Goal: Task Accomplishment & Management: Manage account settings

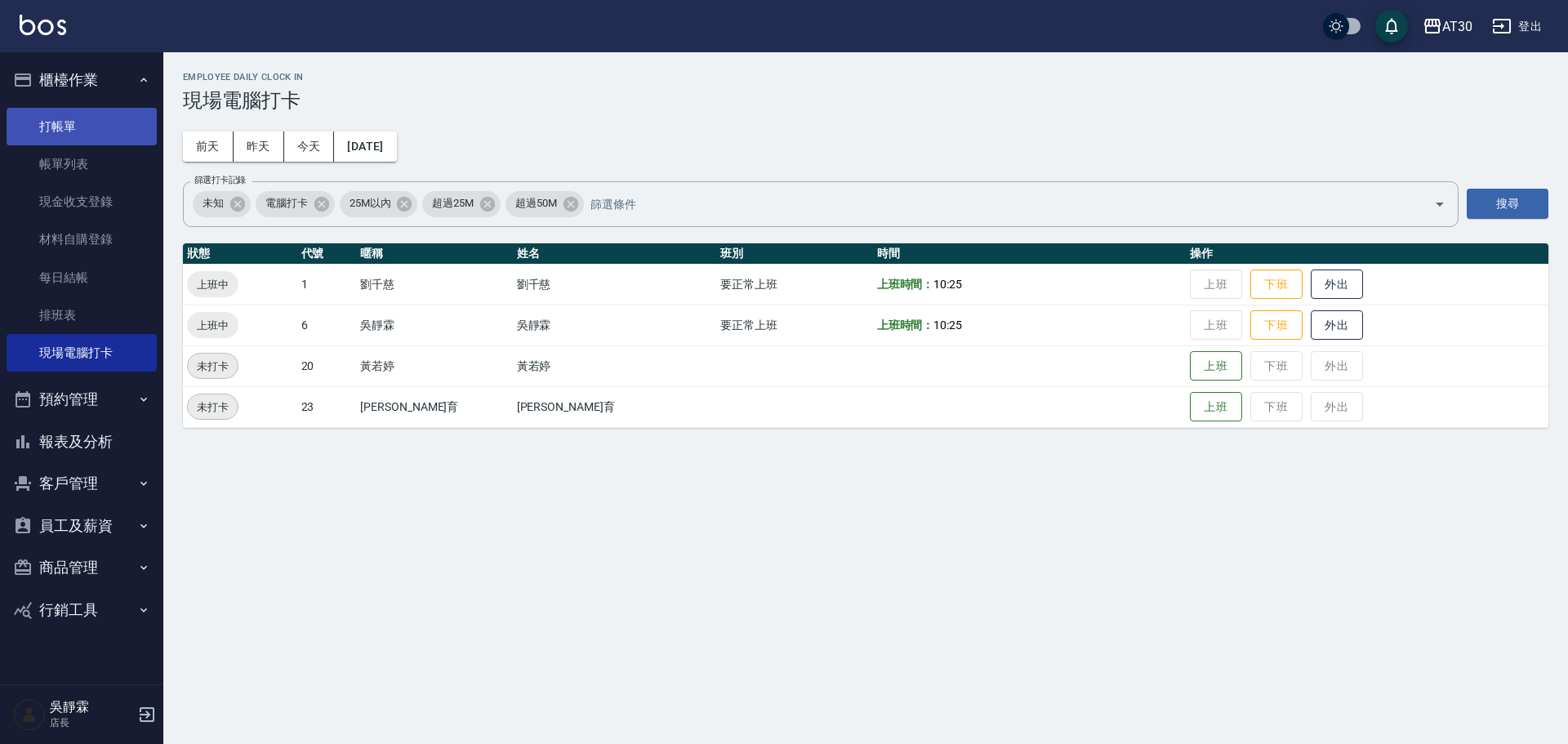
click at [88, 125] on link "打帳單" at bounding box center [81, 126] width 150 height 38
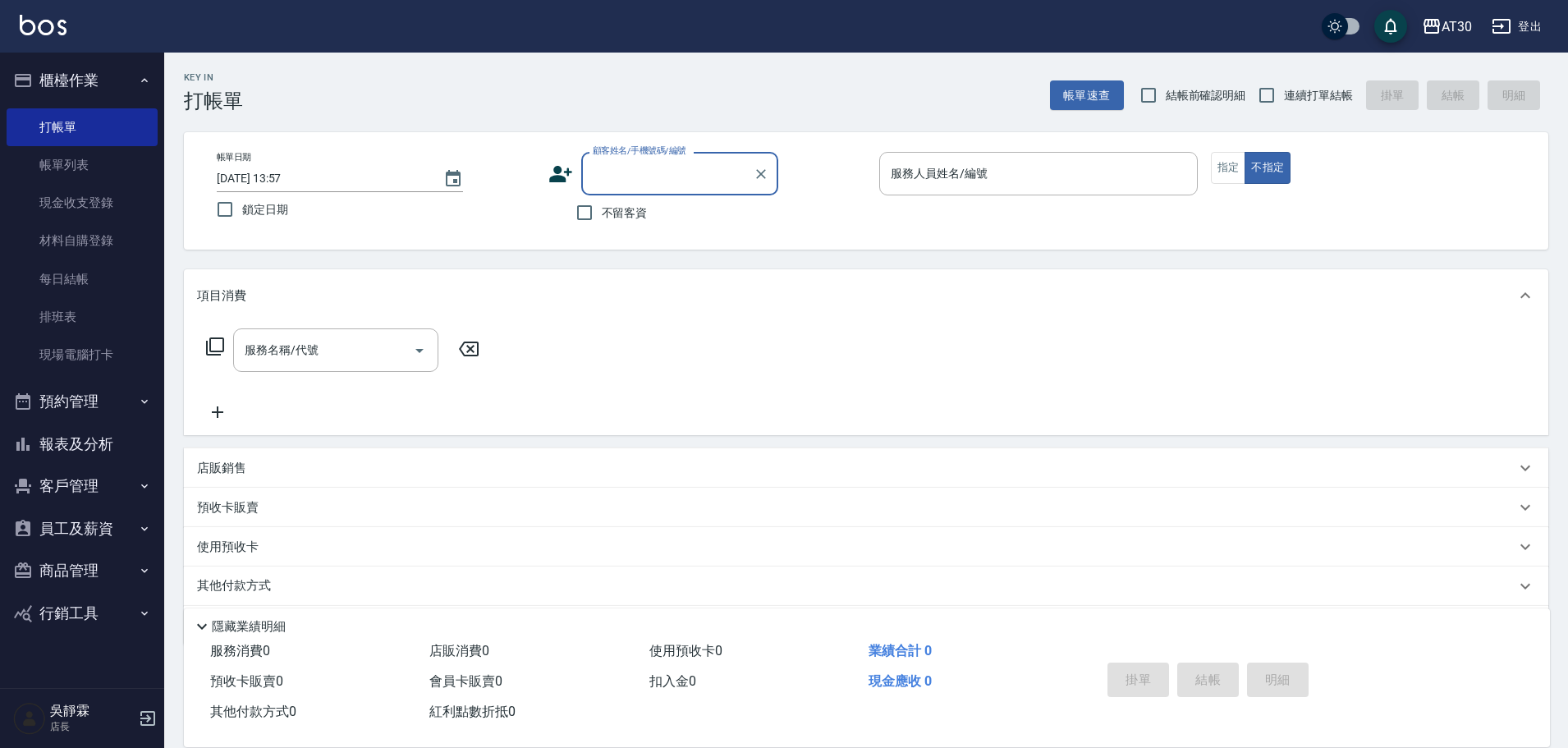
click at [84, 445] on button "報表及分析" at bounding box center [81, 444] width 151 height 42
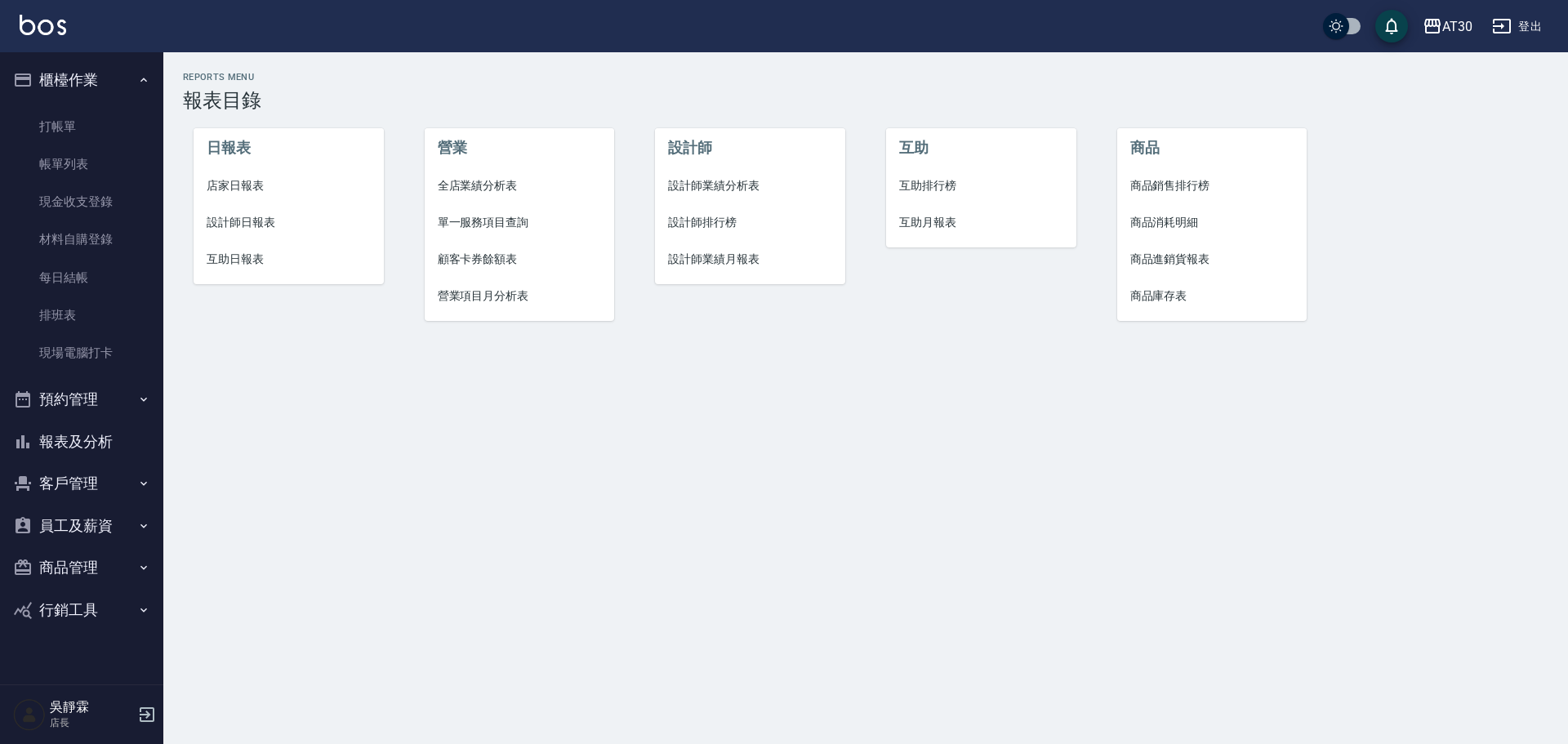
click at [86, 445] on button "報表及分析" at bounding box center [81, 441] width 150 height 42
click at [99, 490] on button "客戶管理" at bounding box center [81, 483] width 150 height 42
click at [95, 527] on link "客戶列表" at bounding box center [81, 529] width 150 height 38
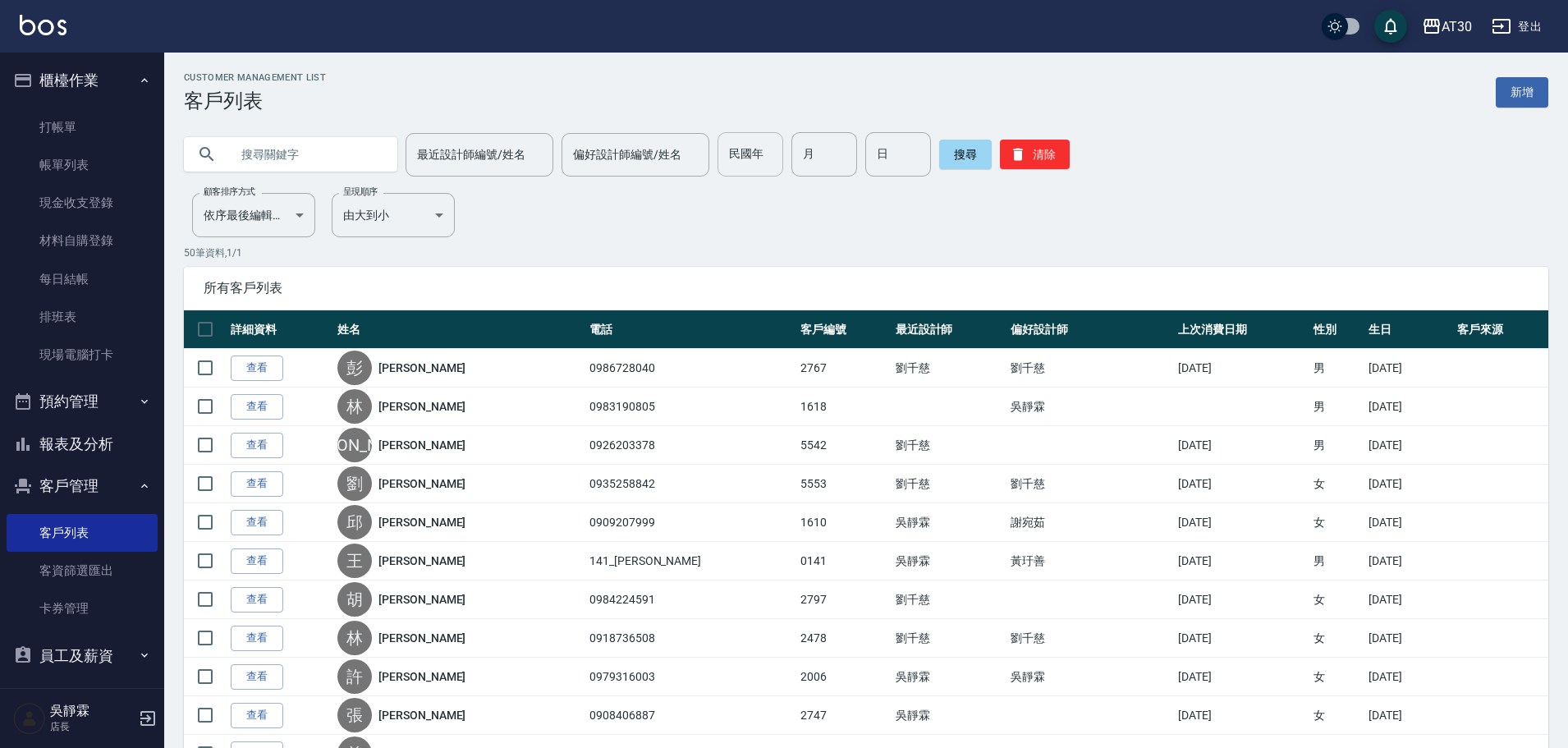
click at [726, 165] on input "民國年" at bounding box center [750, 154] width 65 height 44
type input "81"
type input "07"
type input "30"
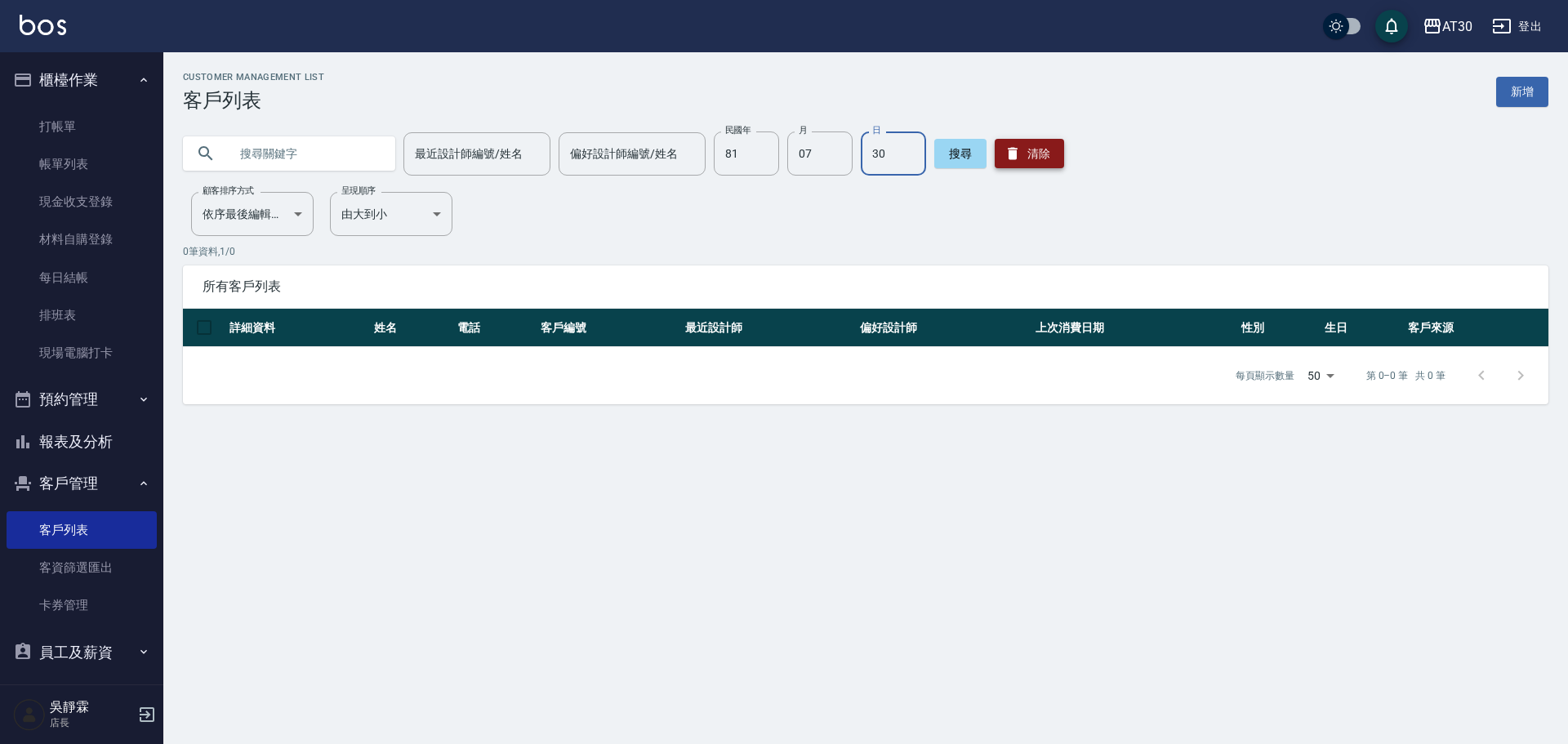
click at [1035, 157] on button "清除" at bounding box center [1029, 153] width 69 height 29
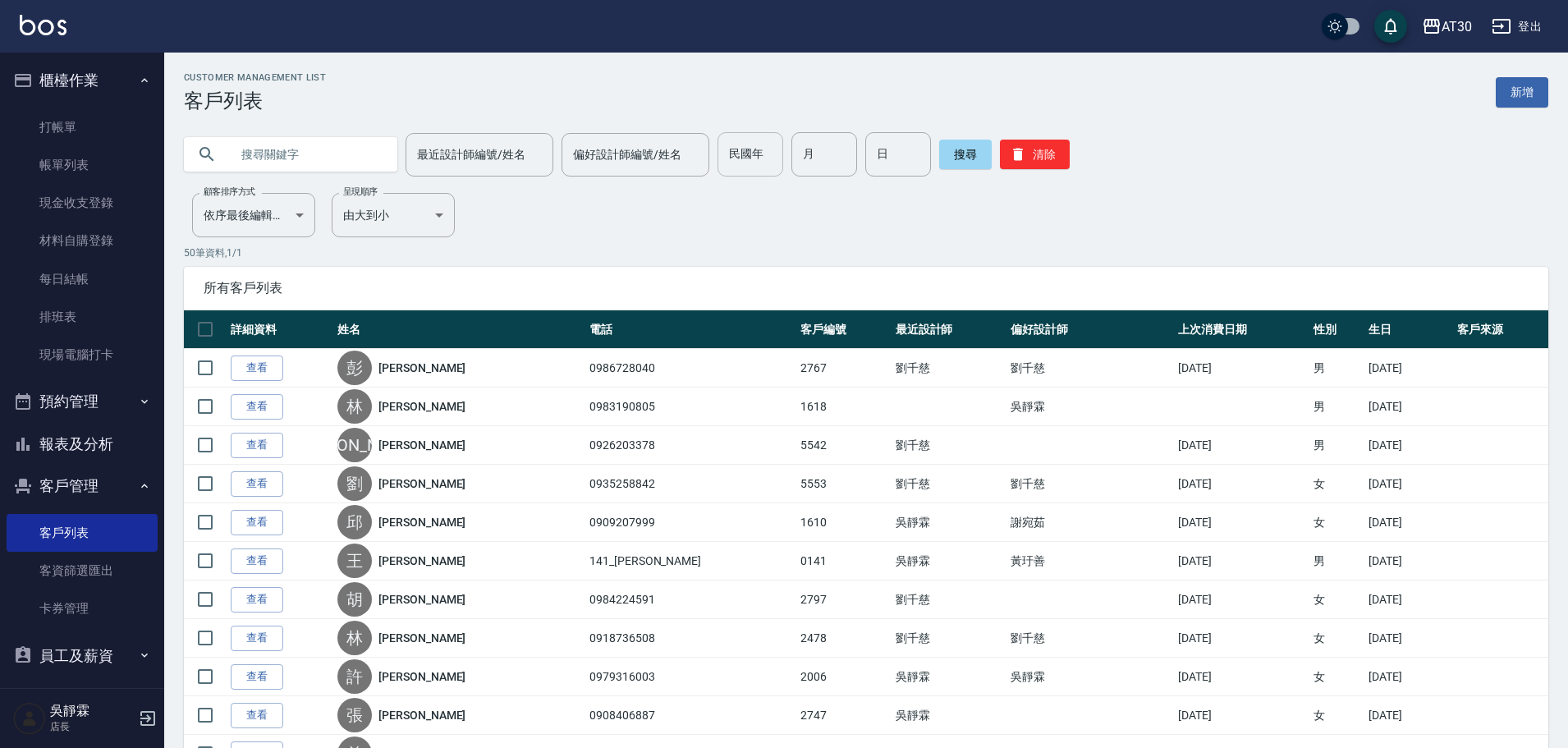
click at [756, 161] on input "民國年" at bounding box center [750, 154] width 65 height 44
type input "68"
type input "01"
type input "05"
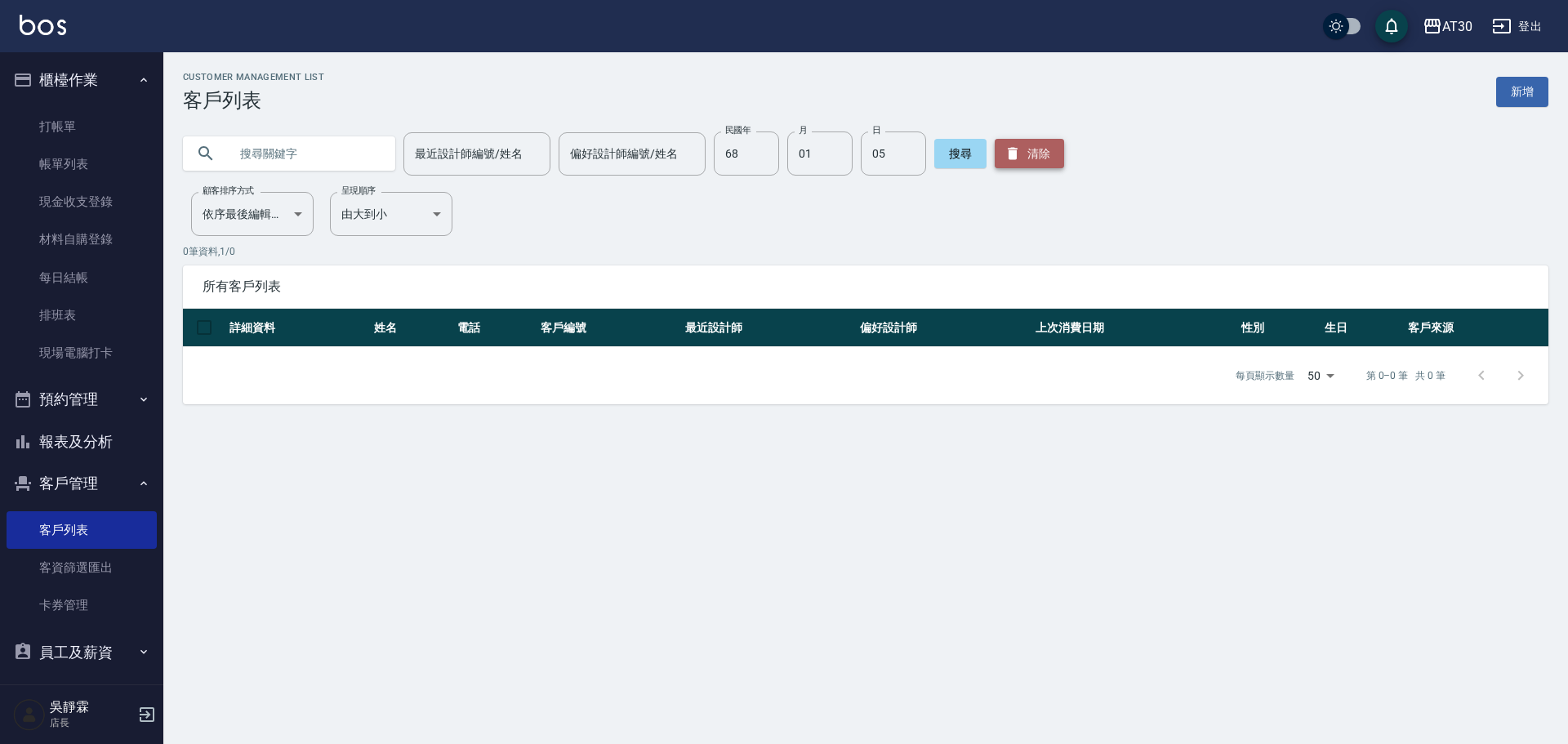
click at [1018, 152] on button "清除" at bounding box center [1029, 153] width 69 height 29
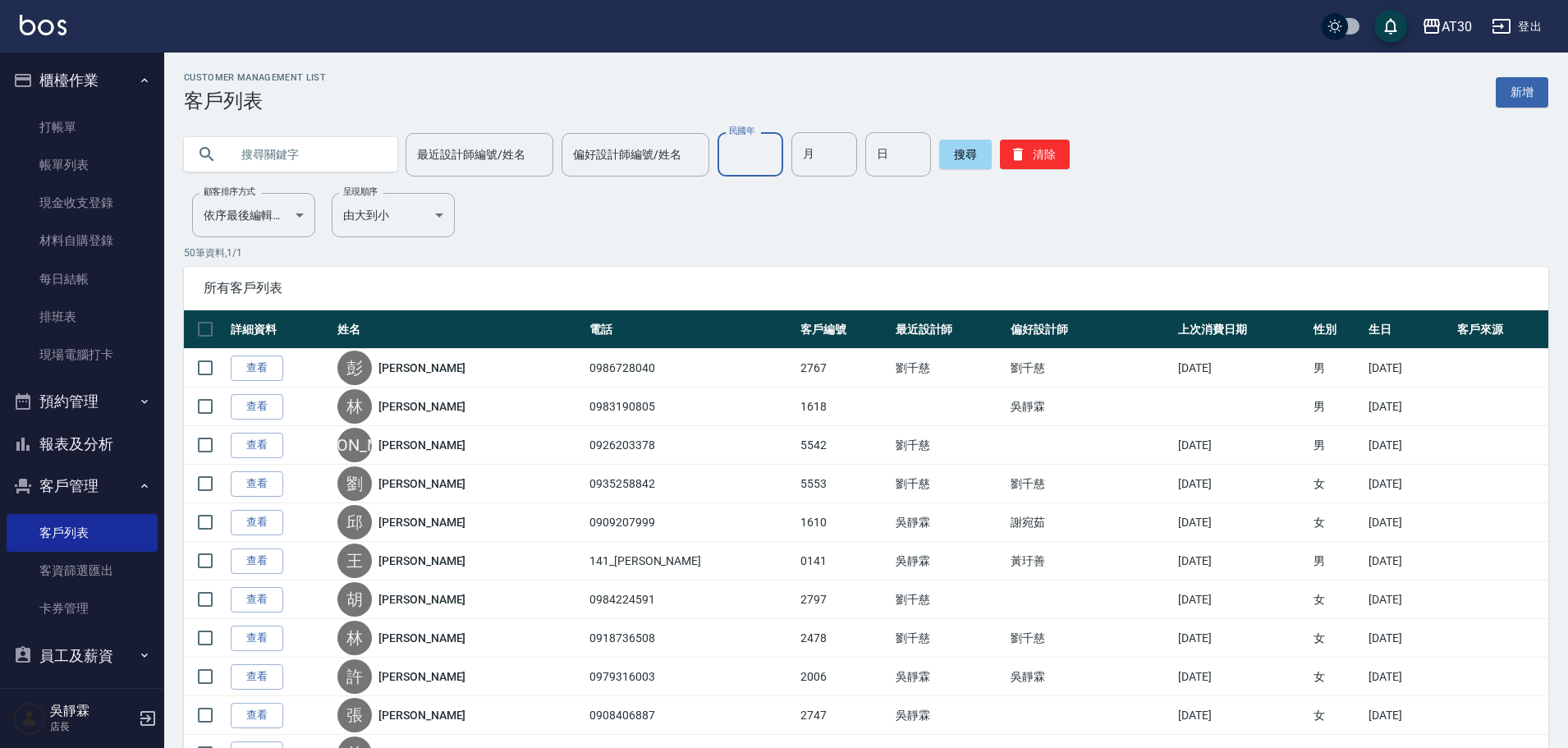
click at [771, 166] on input "民國年" at bounding box center [750, 154] width 65 height 44
type input "74"
type input "05"
type input "17"
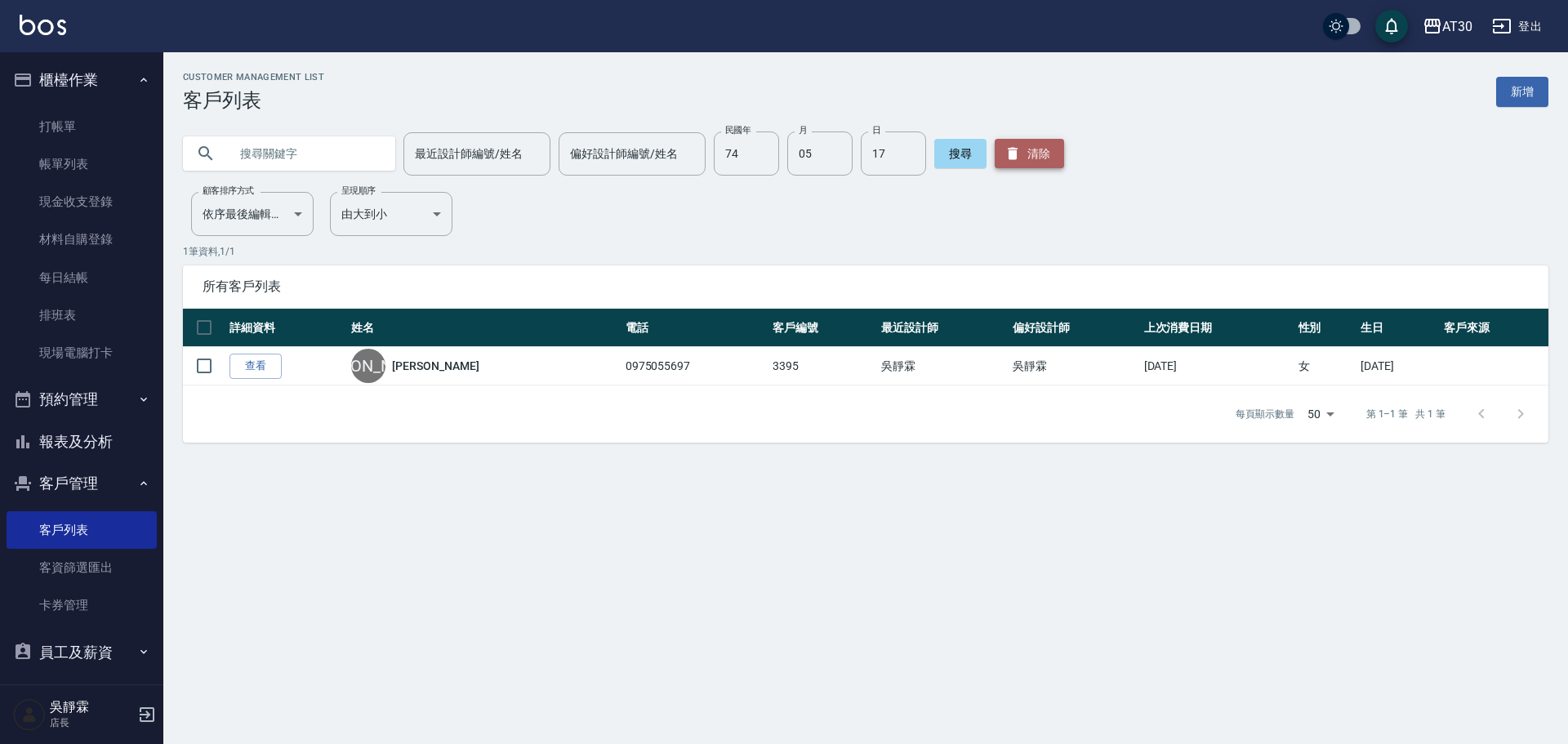
click at [1016, 147] on button "清除" at bounding box center [1029, 153] width 69 height 29
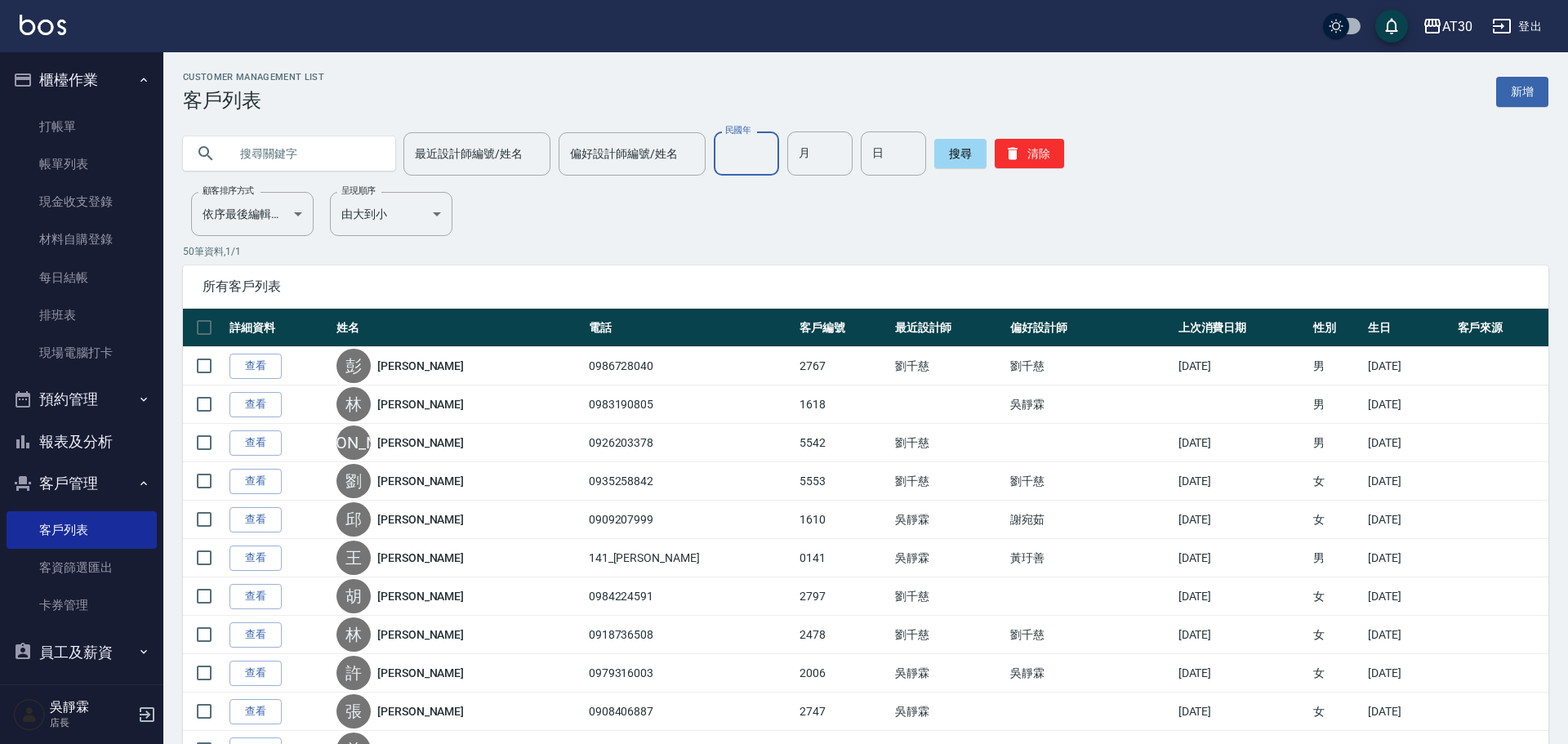
click at [715, 161] on input "民國年" at bounding box center [746, 154] width 65 height 44
type input "76"
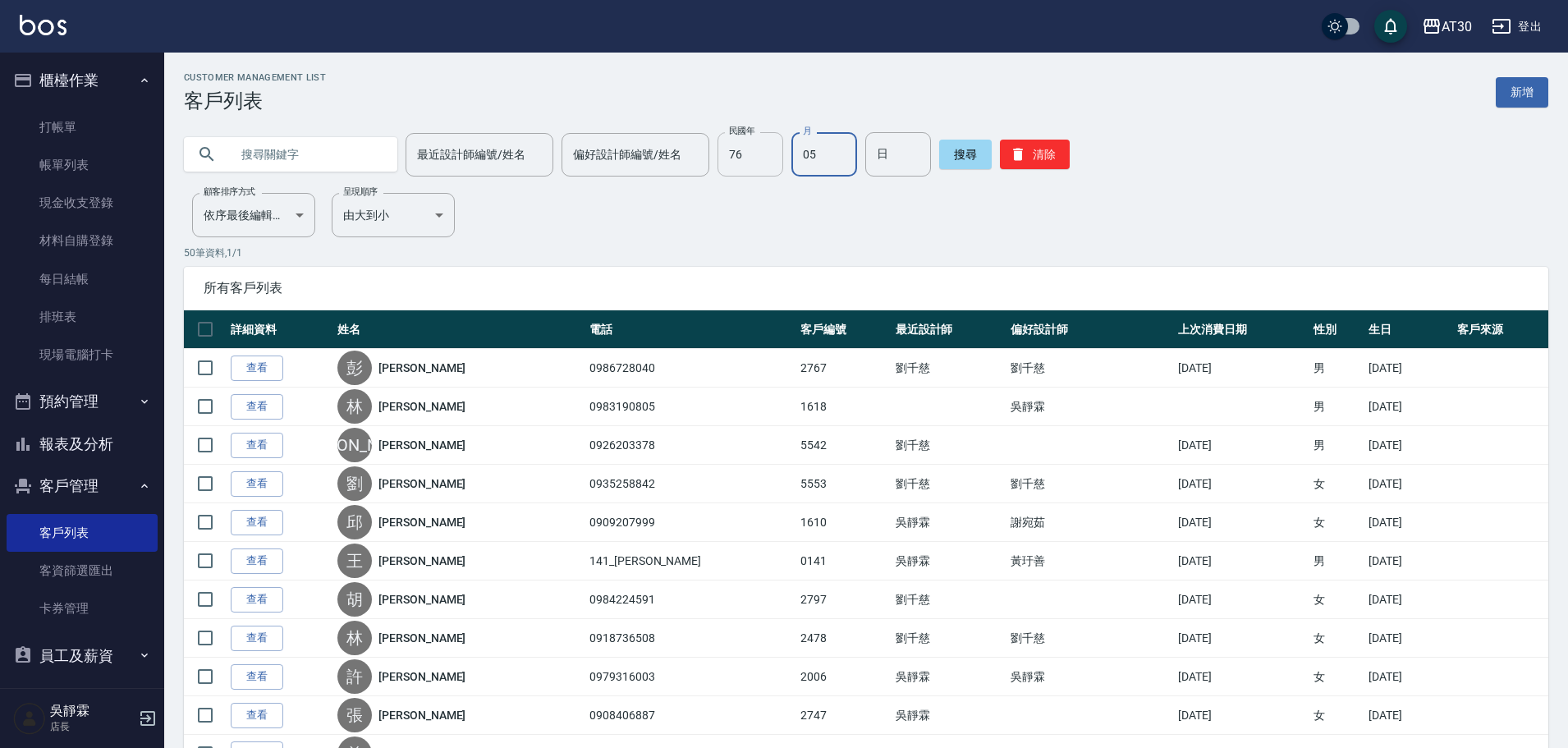
type input "05"
type input "26"
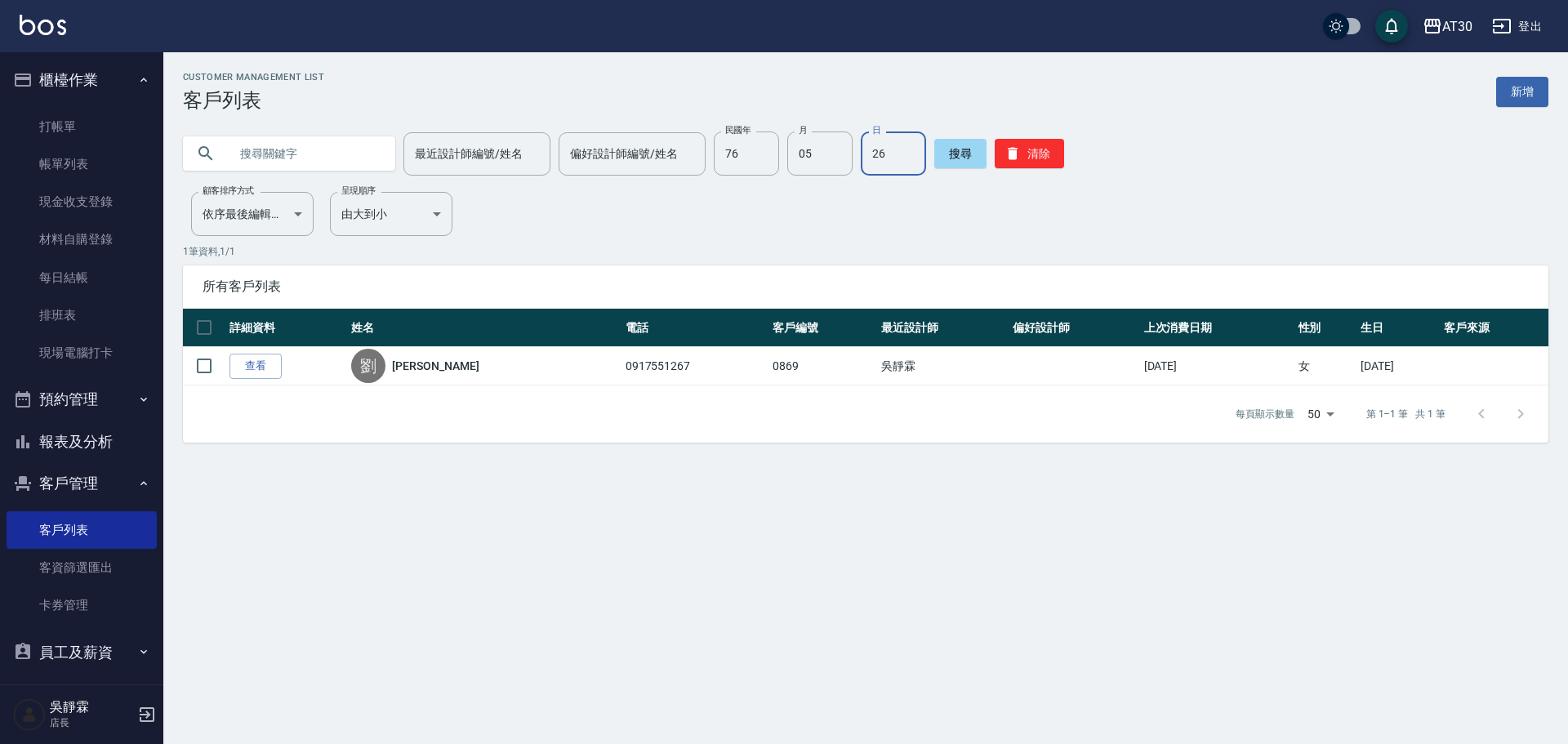
click at [1067, 147] on div "最近設計師編號/姓名 最近設計師編號/姓名 偏好設計師編號/姓名 偏好設計師編號/姓名 民國年 76 民國年 月 05 月 日 26 日 搜尋 清除" at bounding box center [866, 154] width 1366 height 44
click at [1046, 154] on button "清除" at bounding box center [1029, 153] width 69 height 29
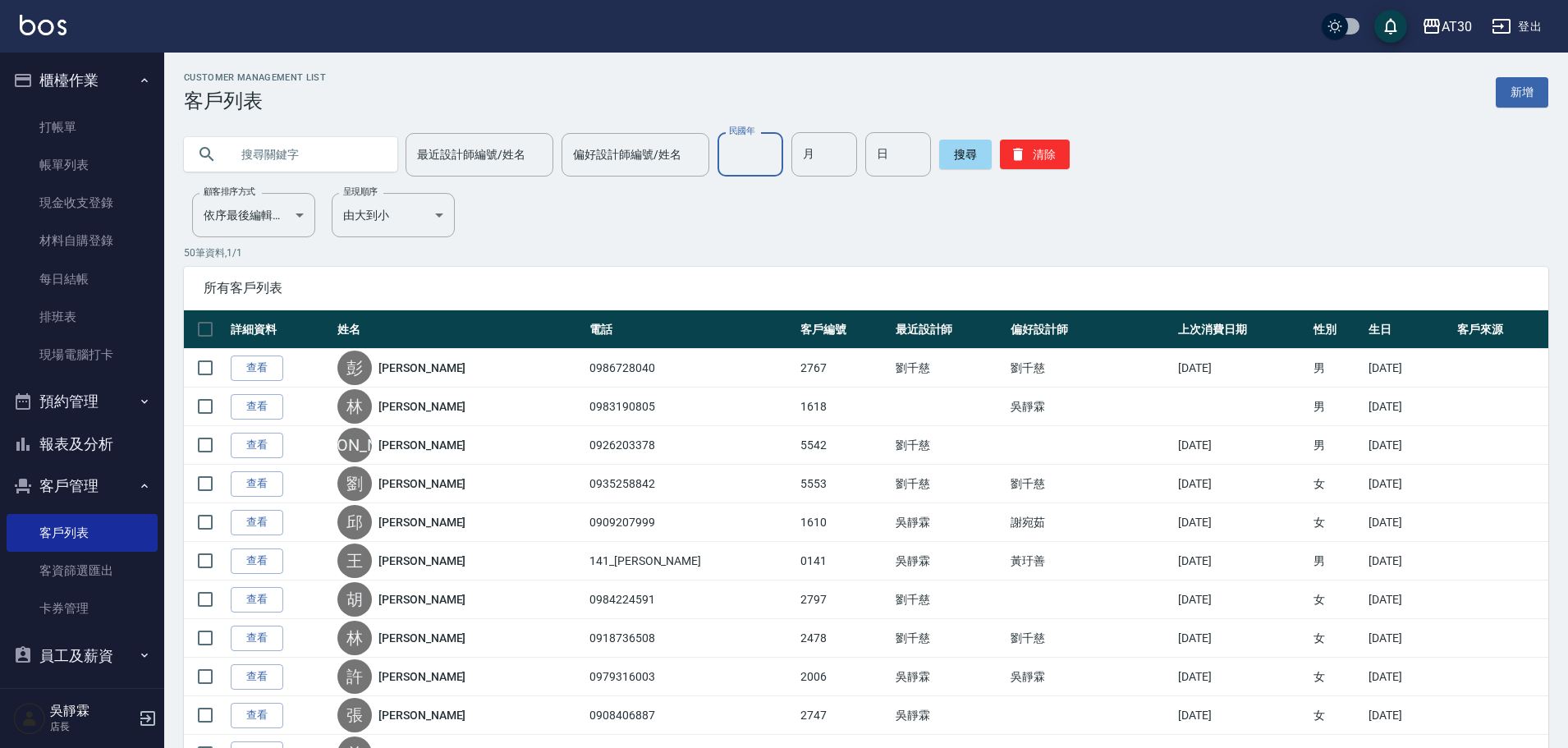
click at [727, 148] on input "民國年" at bounding box center [750, 154] width 65 height 44
type input "68"
type input "01"
type input "15"
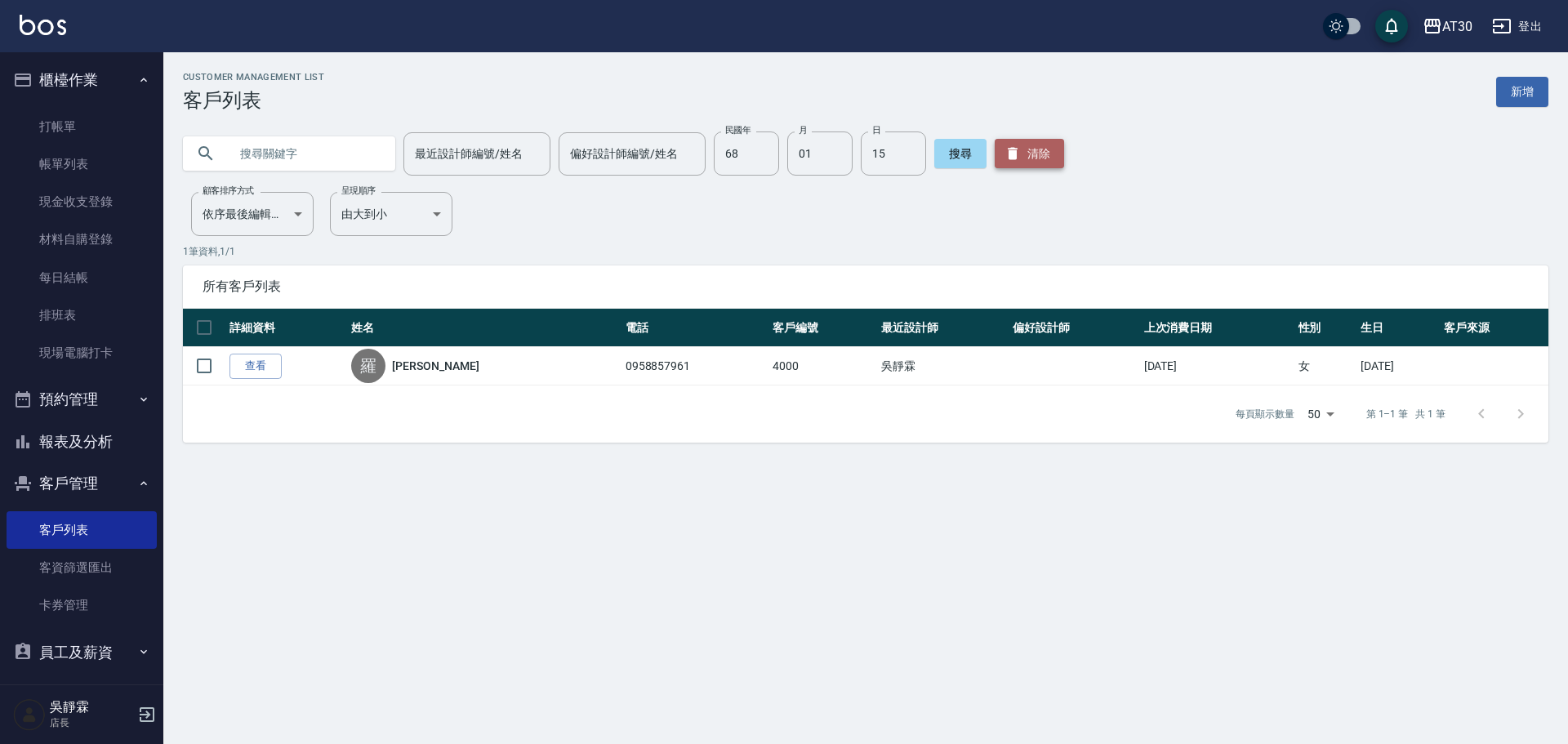
click at [1036, 157] on button "清除" at bounding box center [1029, 153] width 69 height 29
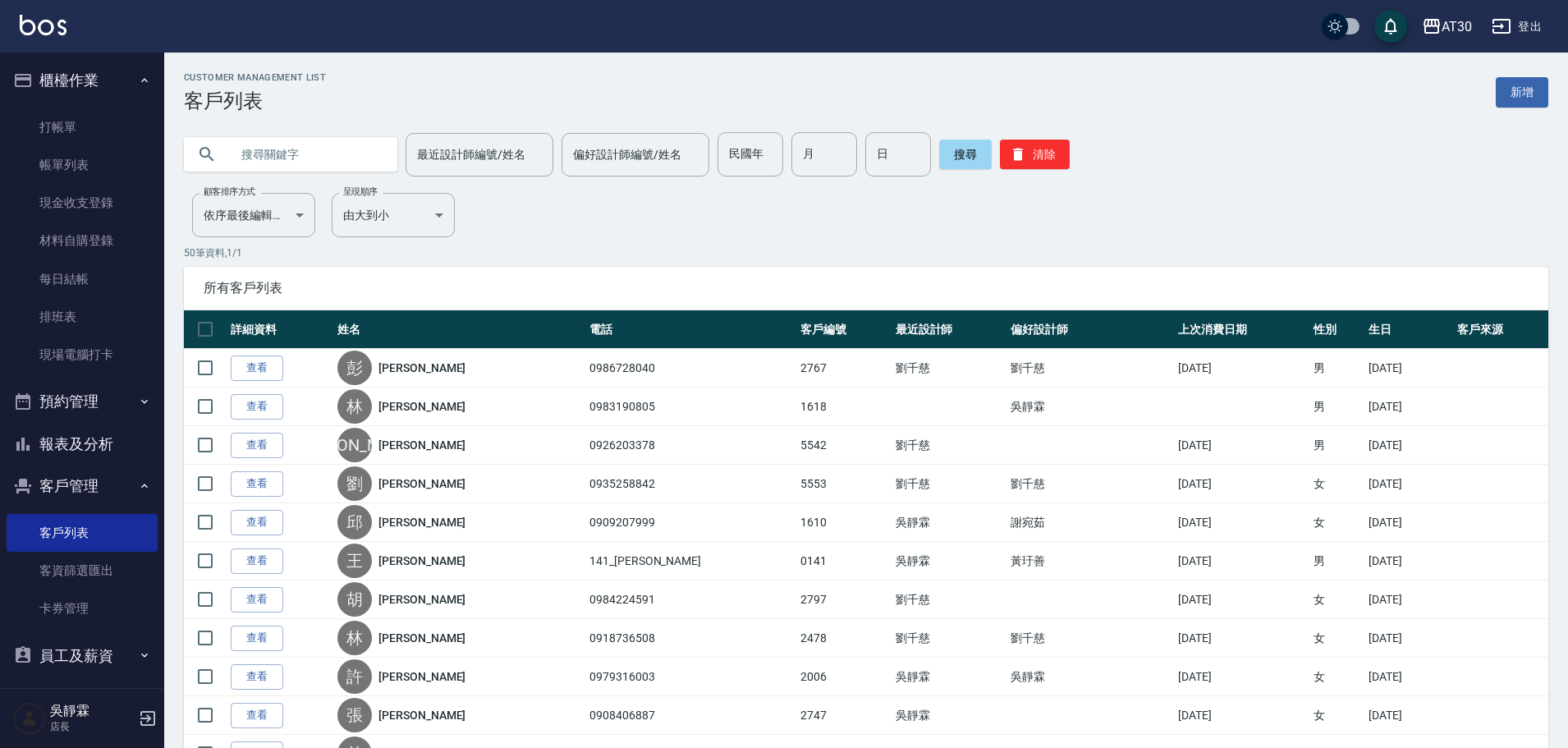
click at [754, 155] on input "民國年" at bounding box center [750, 154] width 65 height 44
type input "81"
type input "07"
type input "30"
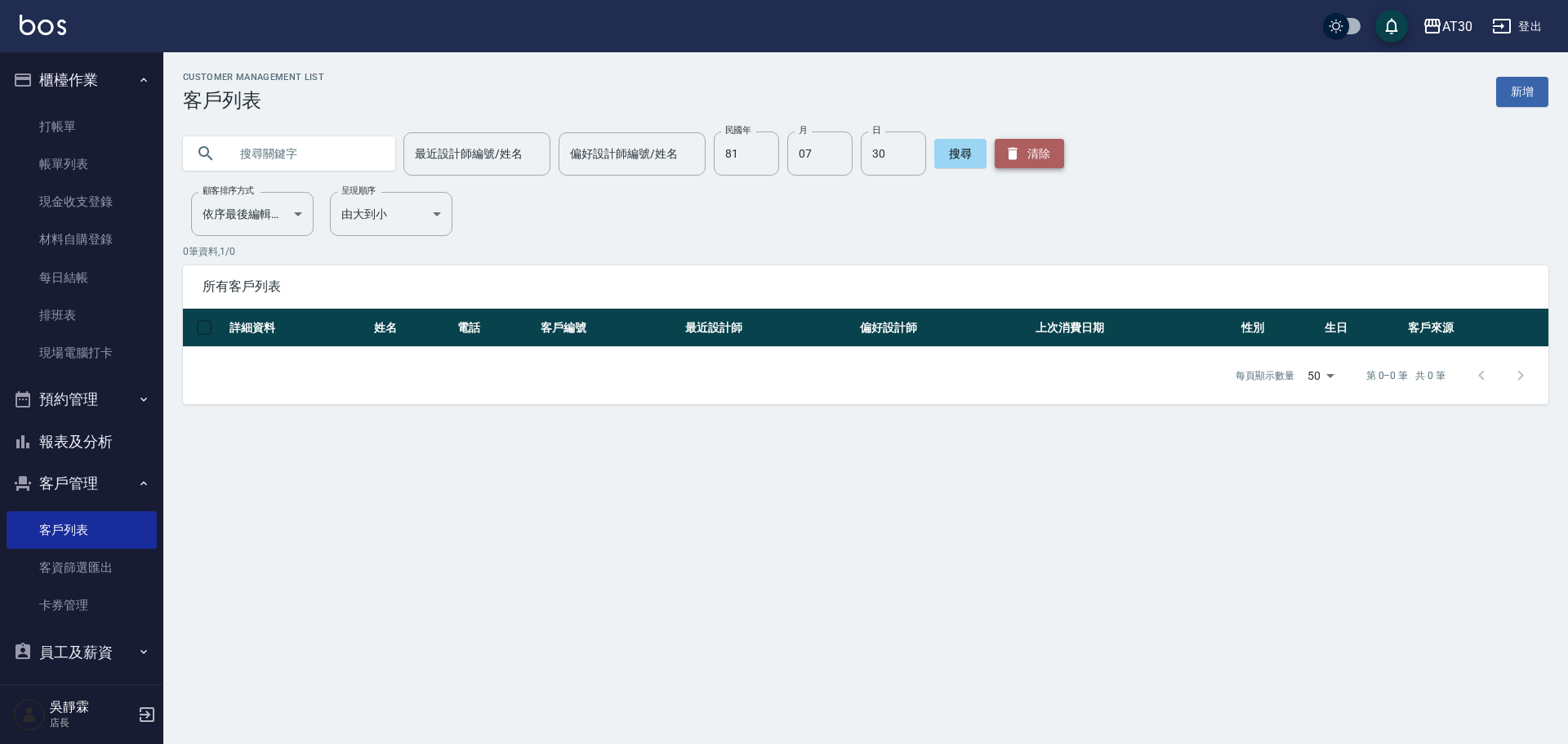
click at [1024, 154] on button "清除" at bounding box center [1029, 153] width 69 height 29
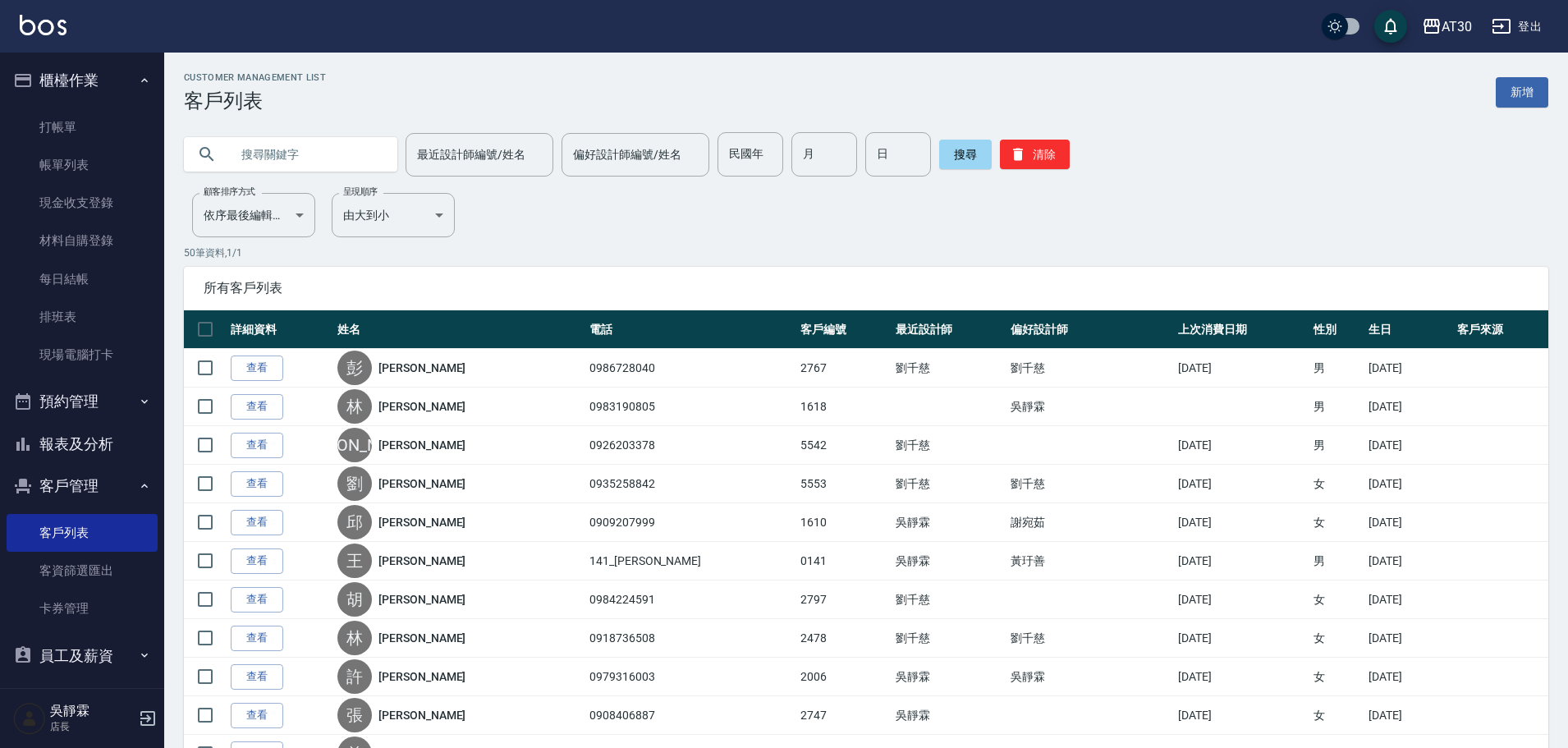
click at [244, 155] on input "text" at bounding box center [307, 154] width 154 height 44
type input "汪"
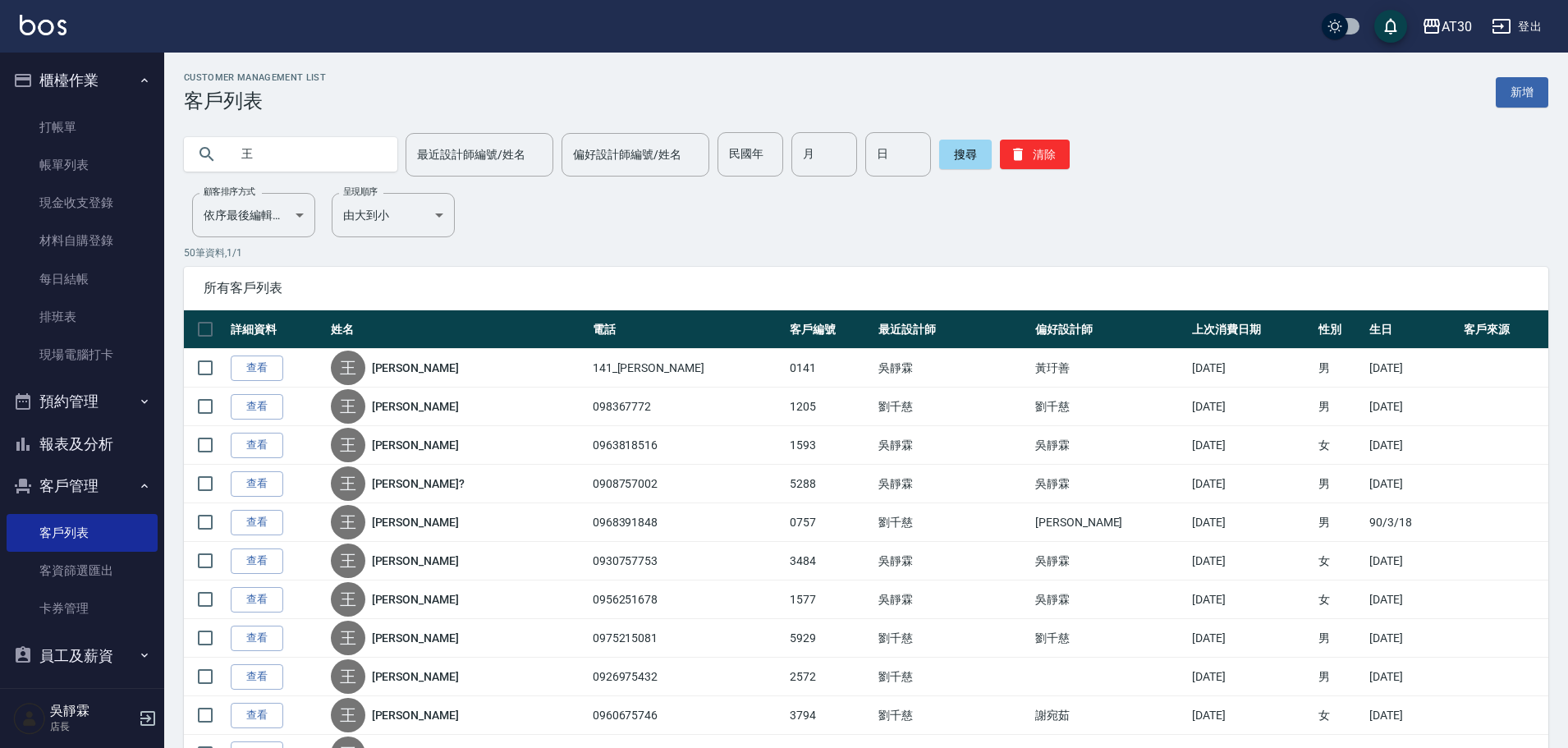
click at [316, 147] on input "王" at bounding box center [307, 154] width 154 height 44
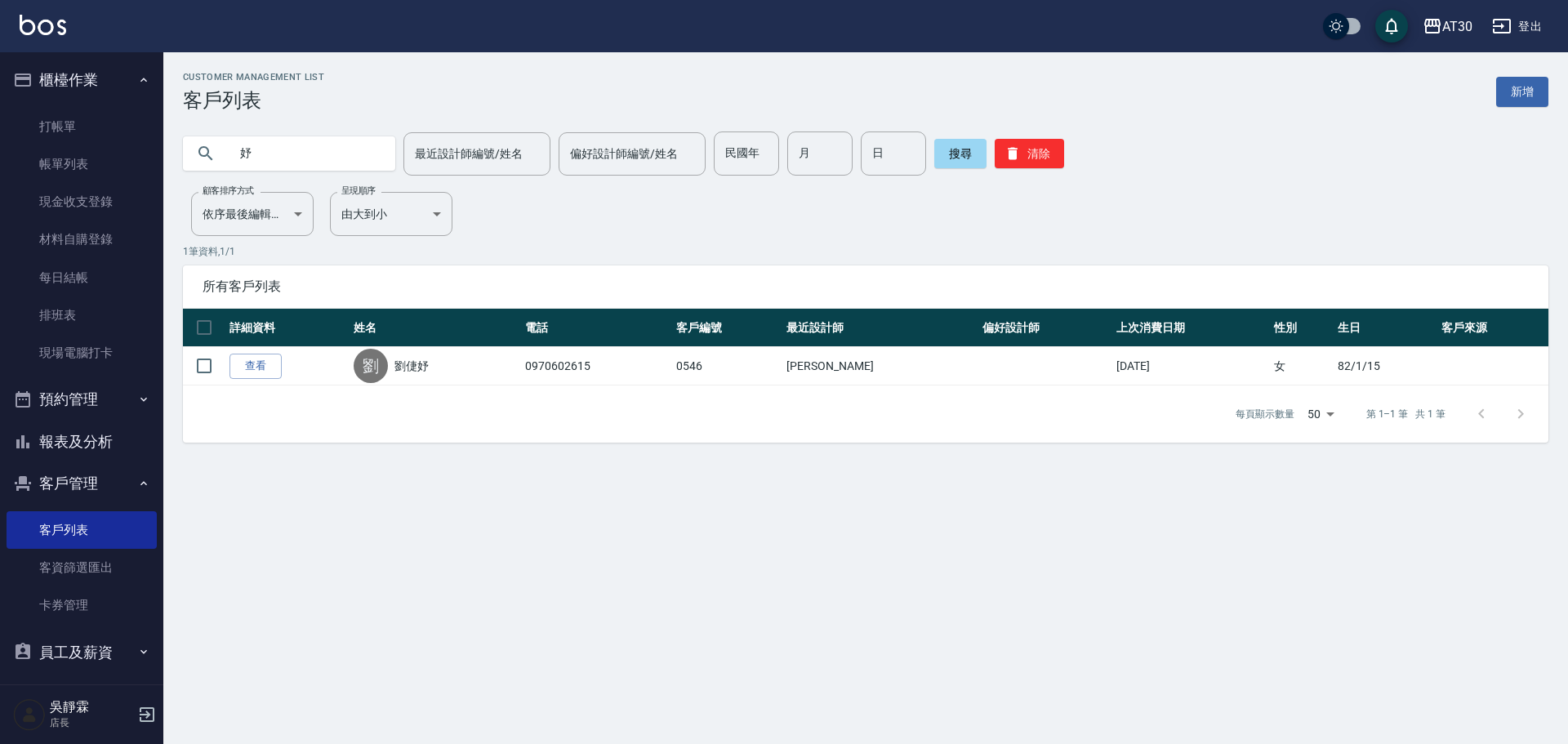
type input "妤"
